Goal: Task Accomplishment & Management: Complete application form

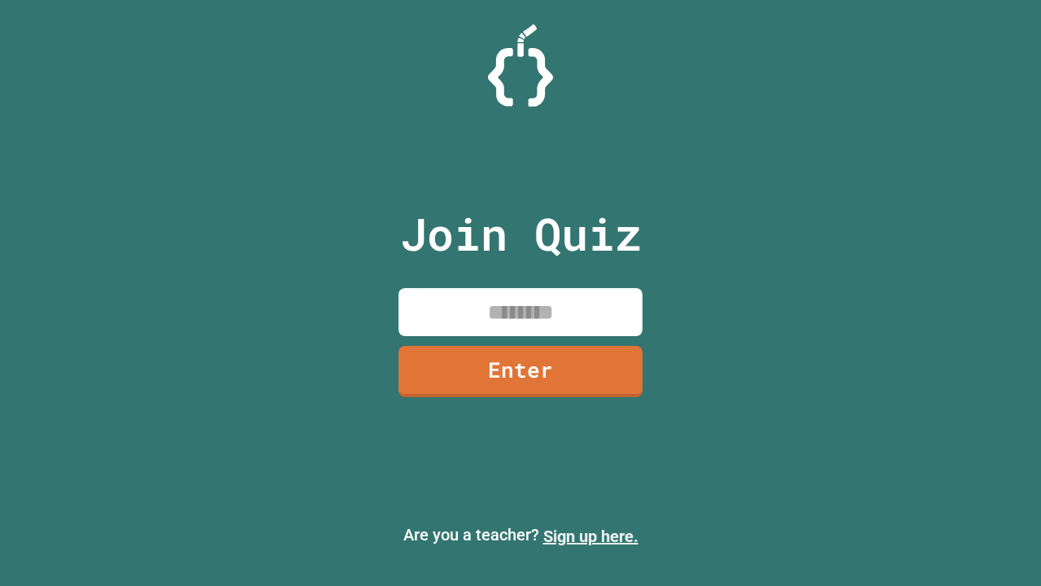
click at [590, 536] on link "Sign up here." at bounding box center [590, 536] width 95 height 20
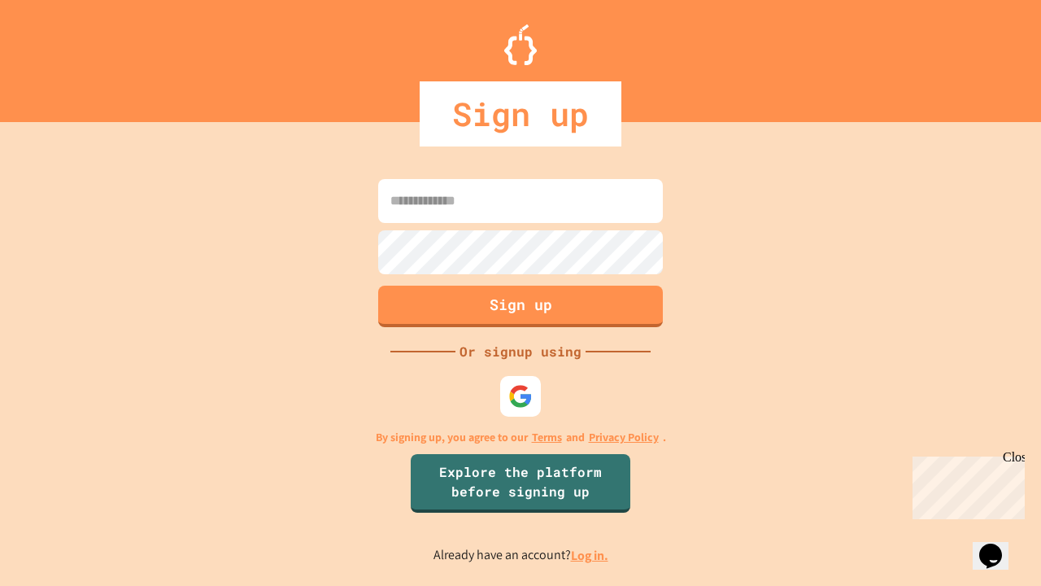
click at [590, 555] on link "Log in." at bounding box center [589, 555] width 37 height 17
